Goal: Transaction & Acquisition: Book appointment/travel/reservation

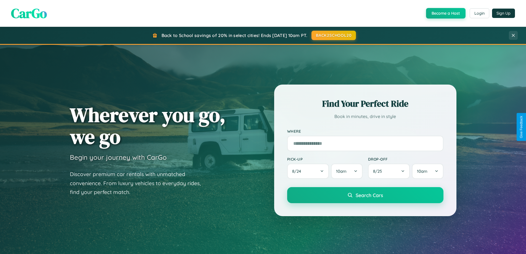
scroll to position [16, 0]
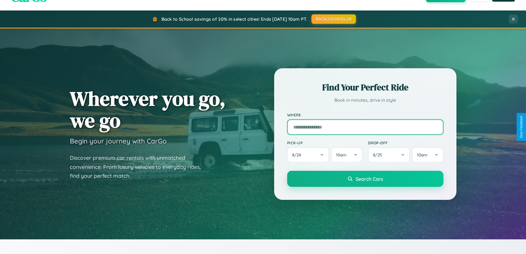
click at [365, 127] on input "text" at bounding box center [365, 126] width 156 height 15
type input "**********"
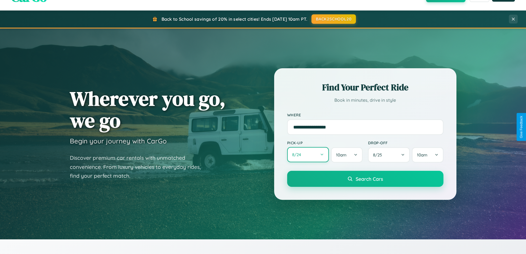
click at [308, 155] on button "8 / 24" at bounding box center [308, 154] width 42 height 15
select select "*"
select select "****"
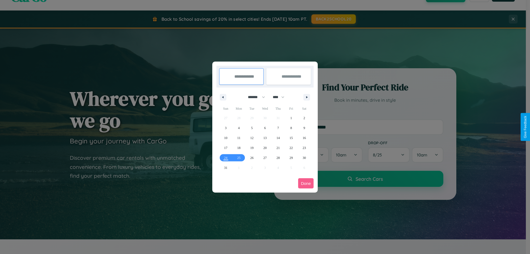
click at [254, 97] on select "******* ******** ***** ***** *** **** **** ****** ********* ******* ******** **…" at bounding box center [255, 96] width 23 height 9
select select "*"
drag, startPoint x: 281, startPoint y: 97, endPoint x: 265, endPoint y: 111, distance: 21.1
click at [281, 97] on select "**** **** **** **** **** **** **** **** **** **** **** **** **** **** **** ****…" at bounding box center [278, 96] width 17 height 9
select select "****"
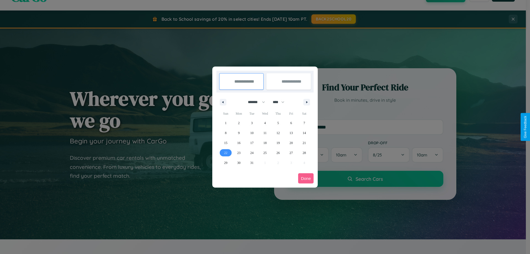
click at [225, 152] on span "22" at bounding box center [225, 153] width 3 height 10
type input "**********"
click at [304, 152] on span "28" at bounding box center [303, 153] width 3 height 10
type input "**********"
click at [306, 178] on button "Done" at bounding box center [305, 178] width 15 height 10
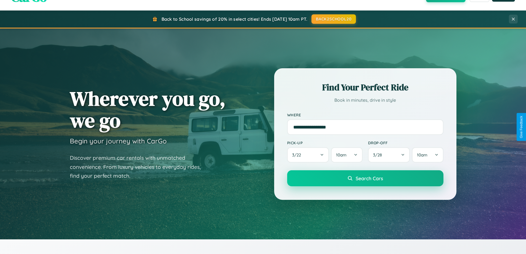
click at [365, 178] on span "Search Cars" at bounding box center [368, 178] width 27 height 6
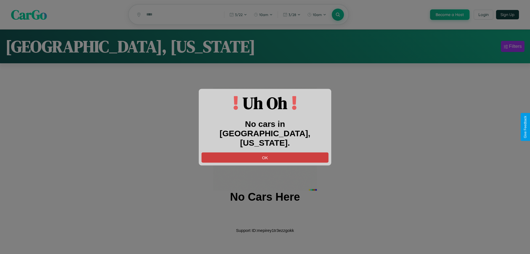
click at [265, 152] on button "OK" at bounding box center [264, 157] width 127 height 10
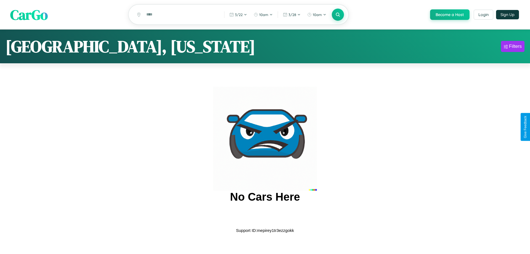
click at [29, 15] on span "CarGo" at bounding box center [29, 14] width 38 height 19
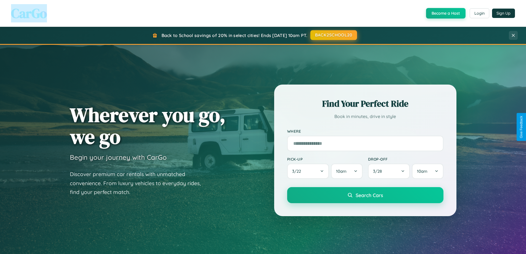
click at [333, 35] on button "BACK2SCHOOL20" at bounding box center [333, 35] width 47 height 10
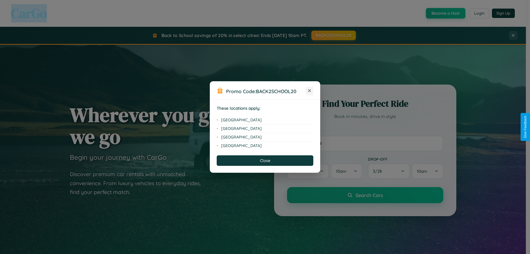
click at [309, 91] on icon at bounding box center [309, 90] width 3 height 3
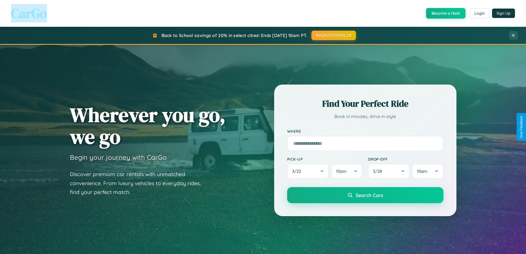
scroll to position [646, 0]
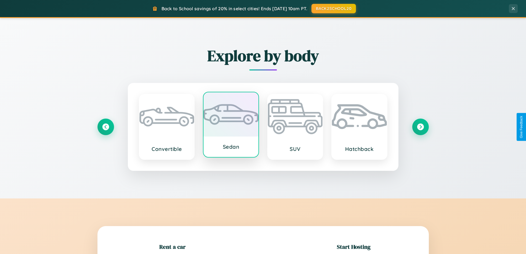
click at [231, 125] on div at bounding box center [230, 114] width 55 height 44
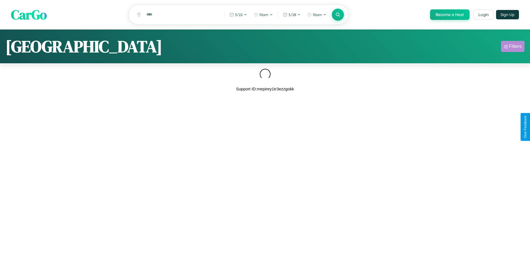
click at [512, 47] on div "Filters" at bounding box center [515, 47] width 13 height 6
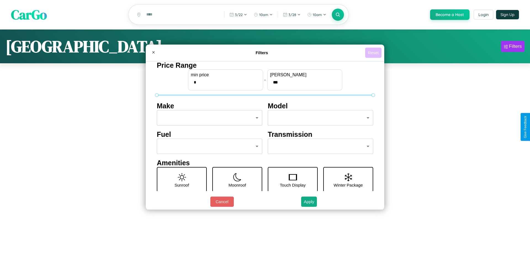
click at [373, 52] on button "Reset" at bounding box center [373, 52] width 16 height 10
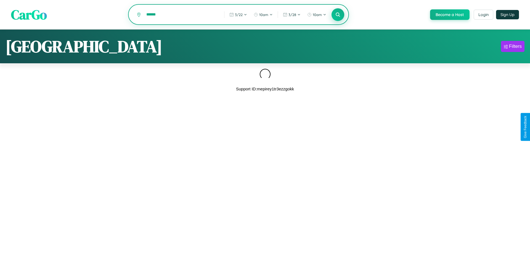
type input "******"
click at [337, 15] on icon at bounding box center [337, 14] width 5 height 5
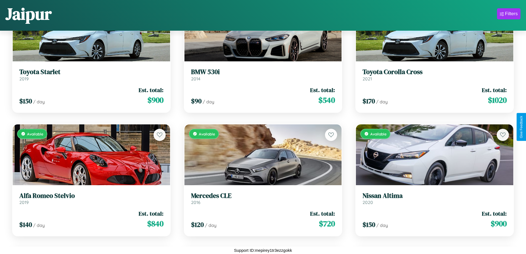
scroll to position [325, 0]
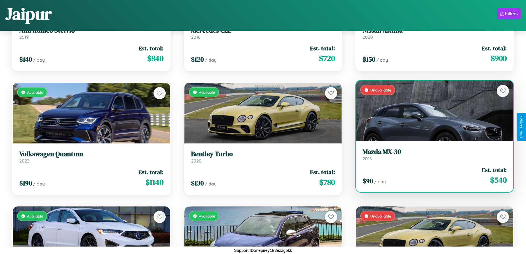
click at [431, 156] on h3 "Mazda MX-30" at bounding box center [434, 152] width 144 height 8
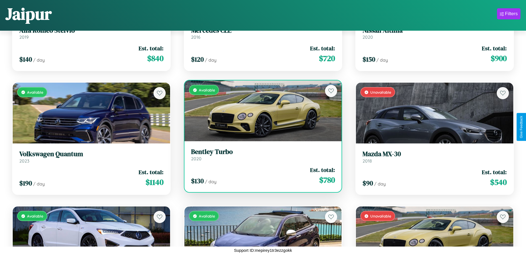
scroll to position [448, 0]
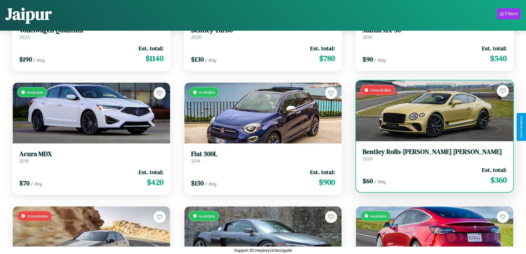
click at [431, 112] on div "Unavailable" at bounding box center [434, 110] width 157 height 61
click at [431, 111] on div "Unavailable" at bounding box center [434, 110] width 157 height 61
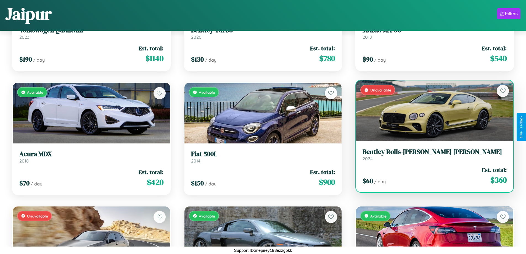
click at [431, 111] on div "Unavailable" at bounding box center [434, 110] width 157 height 61
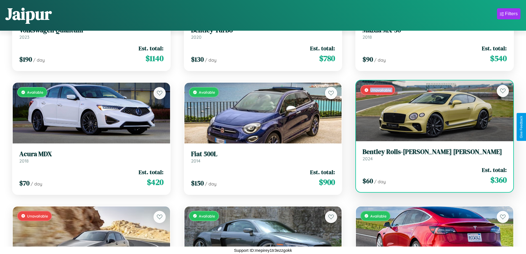
click at [431, 111] on div "Unavailable" at bounding box center [434, 110] width 157 height 61
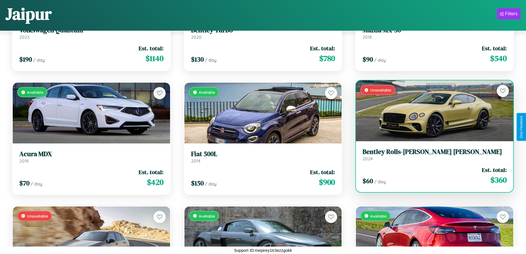
click at [431, 111] on div "Unavailable" at bounding box center [434, 110] width 157 height 61
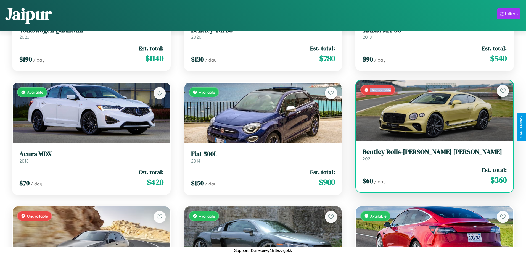
click at [431, 111] on div "Unavailable" at bounding box center [434, 110] width 157 height 61
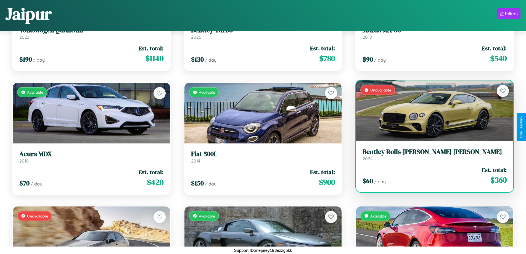
click at [431, 154] on h3 "Bentley Rolls-Royce Park Ward" at bounding box center [434, 152] width 144 height 8
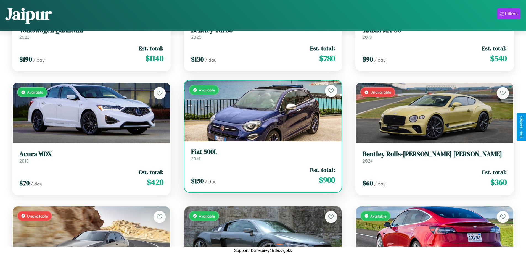
scroll to position [572, 0]
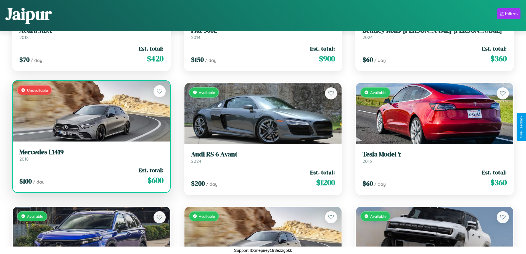
click at [90, 156] on link "Mercedes L1419 2018" at bounding box center [91, 155] width 144 height 14
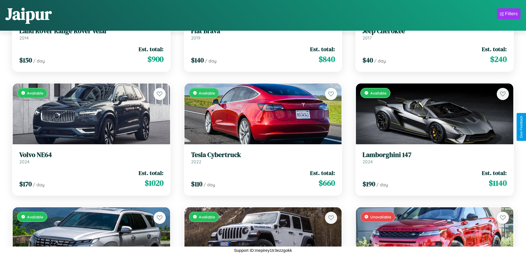
scroll to position [1189, 0]
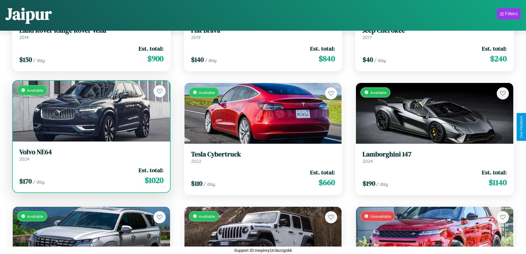
click at [90, 113] on div "Available" at bounding box center [91, 111] width 157 height 61
click at [90, 111] on div "Available" at bounding box center [91, 111] width 157 height 61
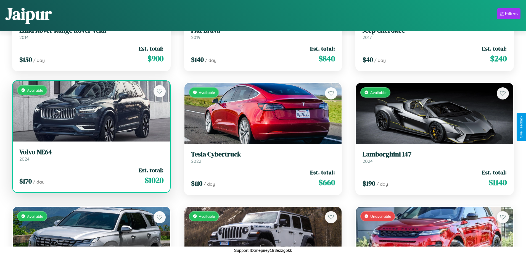
click at [90, 111] on div "Available" at bounding box center [91, 111] width 157 height 61
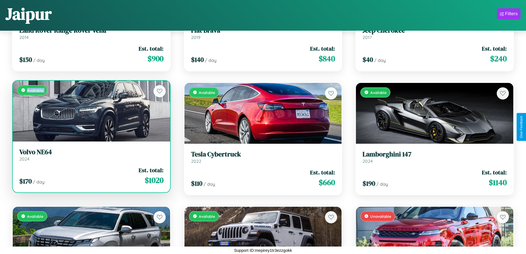
click at [90, 111] on div "Available" at bounding box center [91, 111] width 157 height 61
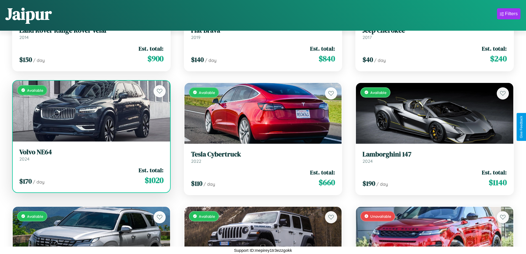
click at [90, 111] on div "Available" at bounding box center [91, 111] width 157 height 61
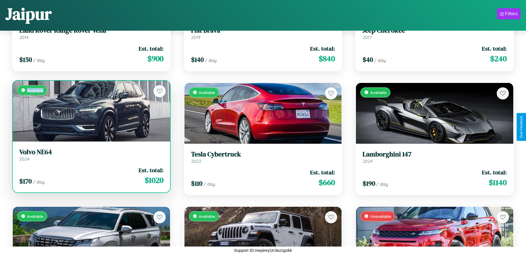
click at [90, 111] on div "Available" at bounding box center [91, 111] width 157 height 61
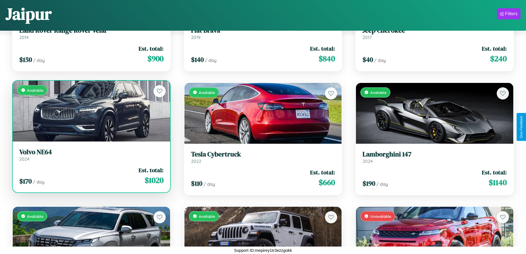
click at [90, 154] on h3 "Volvo NE64" at bounding box center [91, 152] width 144 height 8
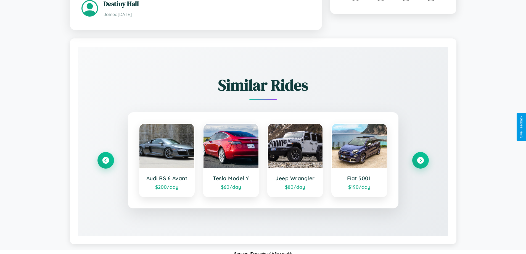
scroll to position [334, 0]
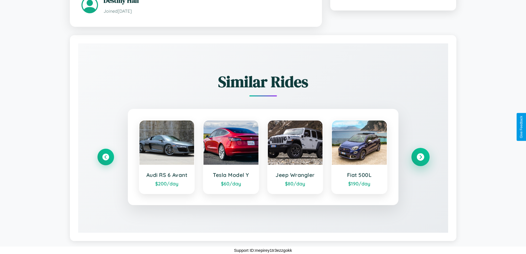
click at [420, 156] on icon at bounding box center [419, 156] width 7 height 7
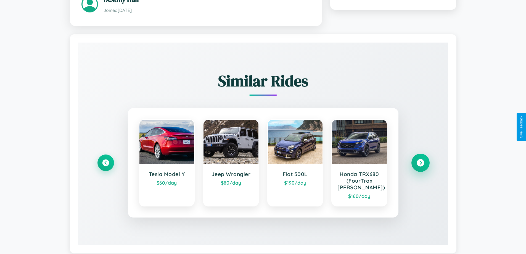
click at [420, 163] on icon at bounding box center [419, 162] width 7 height 7
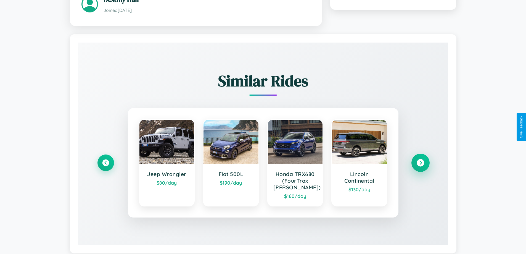
click at [420, 163] on icon at bounding box center [419, 162] width 7 height 7
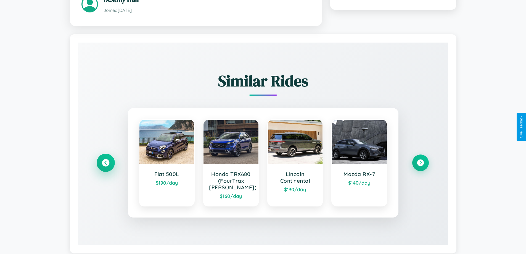
click at [105, 163] on icon at bounding box center [105, 162] width 7 height 7
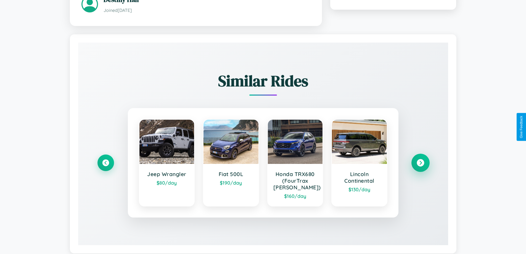
click at [420, 163] on icon at bounding box center [419, 162] width 7 height 7
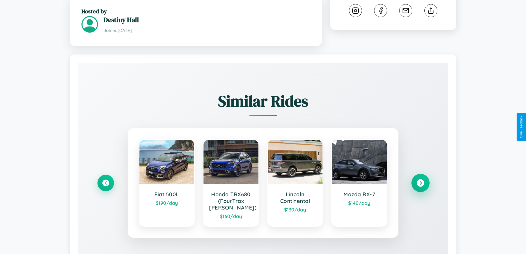
scroll to position [0, 0]
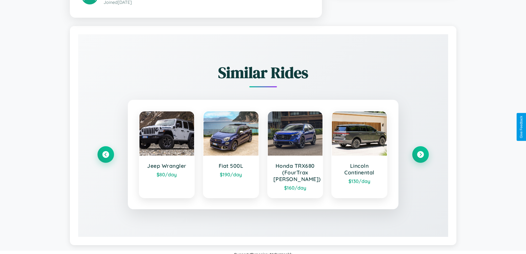
scroll to position [338, 0]
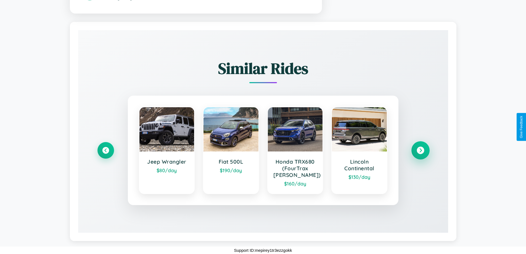
click at [420, 150] on icon at bounding box center [419, 149] width 7 height 7
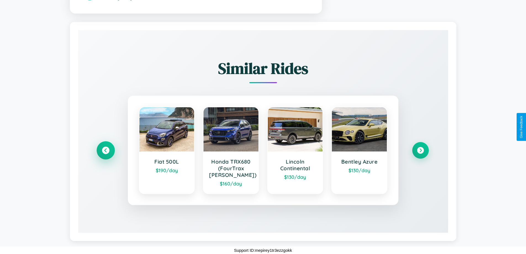
click at [105, 150] on icon at bounding box center [105, 149] width 7 height 7
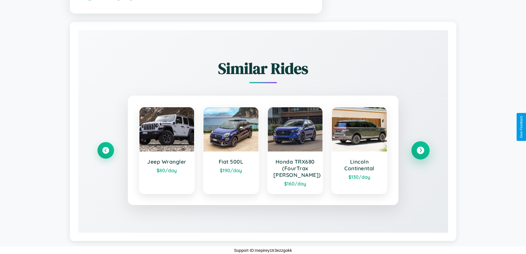
click at [420, 150] on icon at bounding box center [419, 149] width 7 height 7
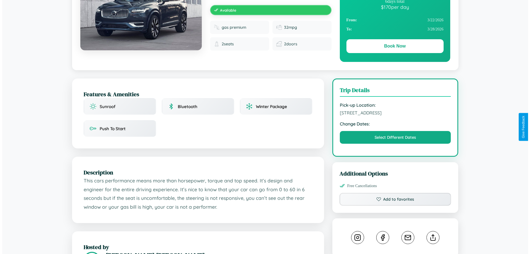
scroll to position [0, 0]
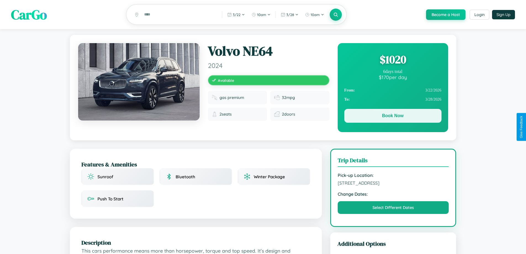
click at [392, 116] on button "Book Now" at bounding box center [392, 116] width 97 height 14
